Goal: Navigation & Orientation: Find specific page/section

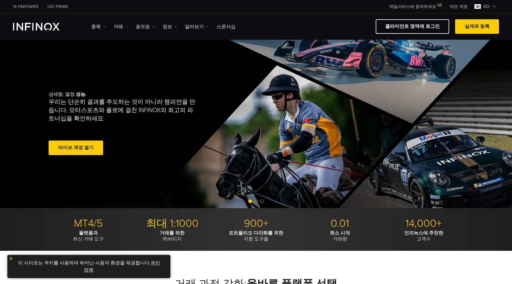
click at [147, 23] on link "플랫폼" at bounding box center [146, 26] width 20 height 7
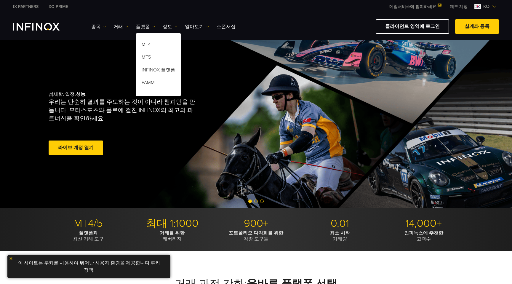
click at [259, 8] on div "IX PARTNERS IXO PRIME 메일서비스에 참여하세요 IX Daily와 투자 기회를 놓치지마세요! 지금 참여하세요! 조건 및 약관 을…" at bounding box center [256, 6] width 486 height 13
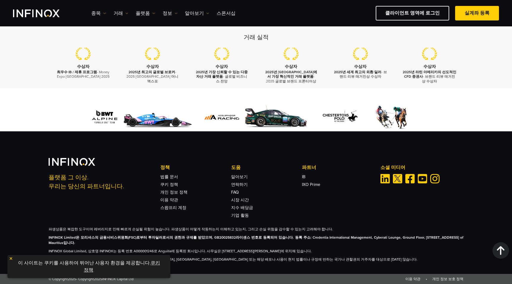
scroll to position [1713, 0]
click at [143, 15] on link "플랫폼" at bounding box center [146, 13] width 20 height 7
click at [148, 43] on link "MT5" at bounding box center [158, 45] width 45 height 13
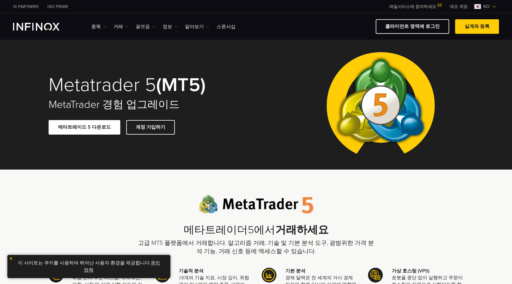
click at [136, 27] on link "플랫폼" at bounding box center [146, 26] width 20 height 7
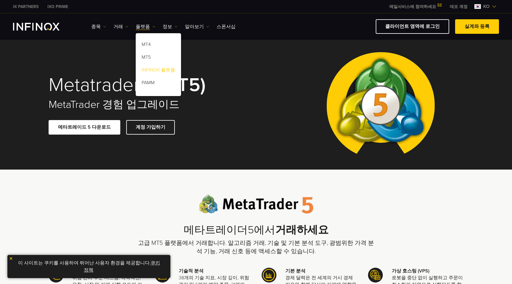
click at [155, 70] on link "INFINOX 플랫폼" at bounding box center [158, 71] width 45 height 13
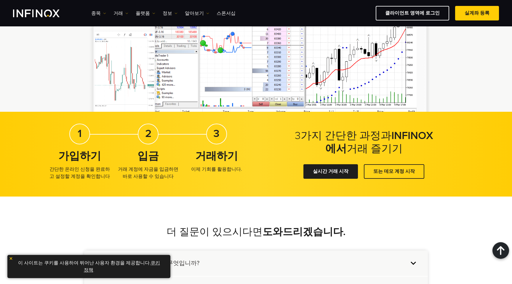
scroll to position [1017, 0]
